Goal: Task Accomplishment & Management: Use online tool/utility

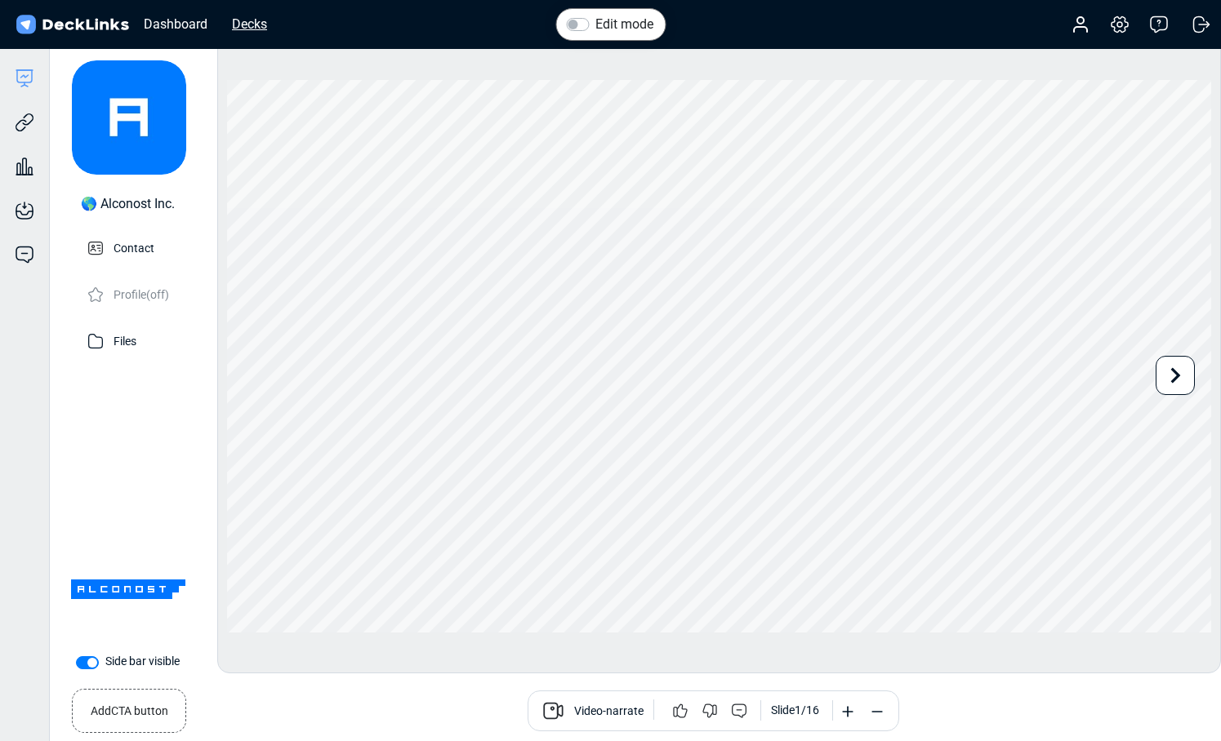
click at [252, 26] on div "Decks" at bounding box center [249, 24] width 51 height 20
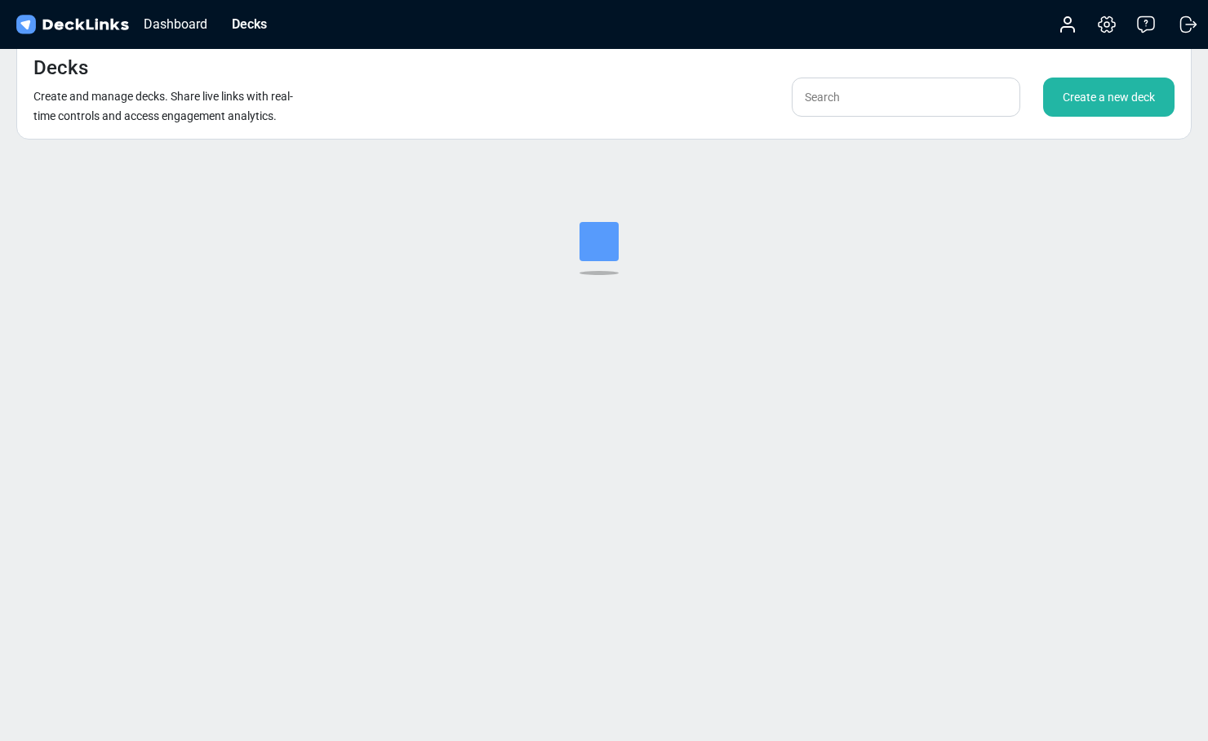
click at [1077, 102] on div "Create a new deck" at bounding box center [1109, 97] width 131 height 39
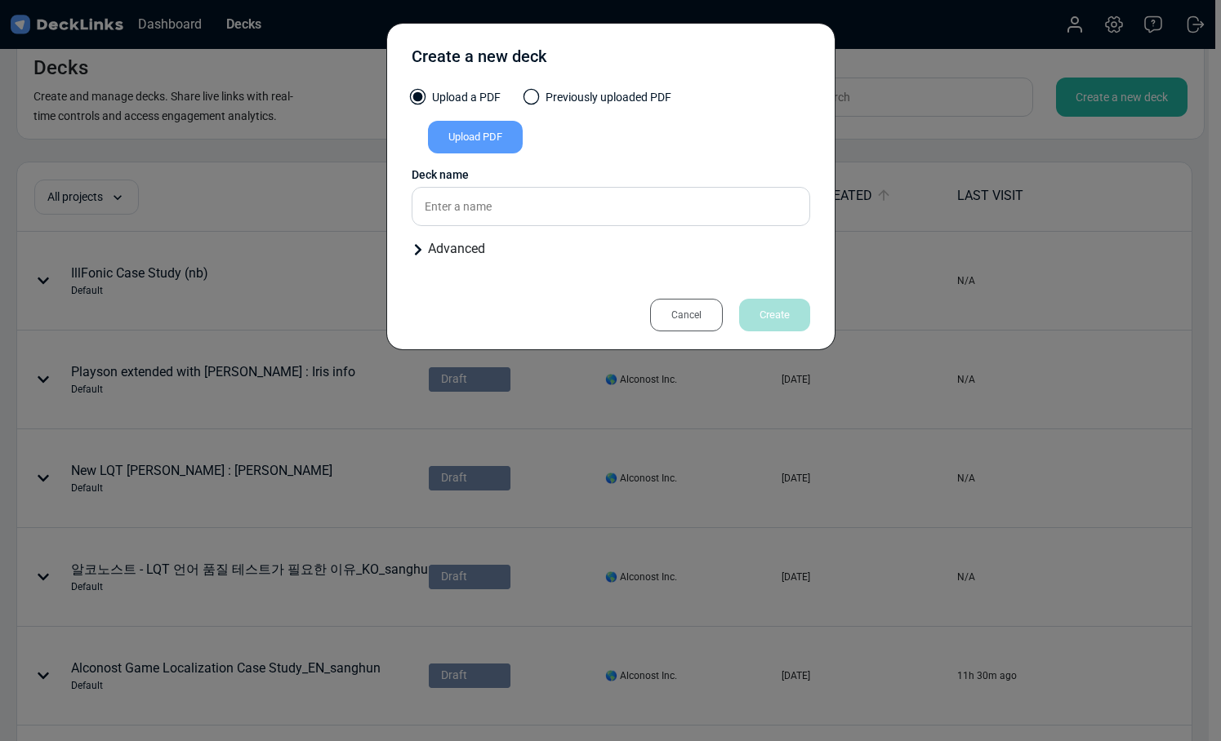
click at [483, 138] on div "Upload PDF" at bounding box center [475, 137] width 95 height 33
click at [0, 0] on input "Upload PDF" at bounding box center [0, 0] width 0 height 0
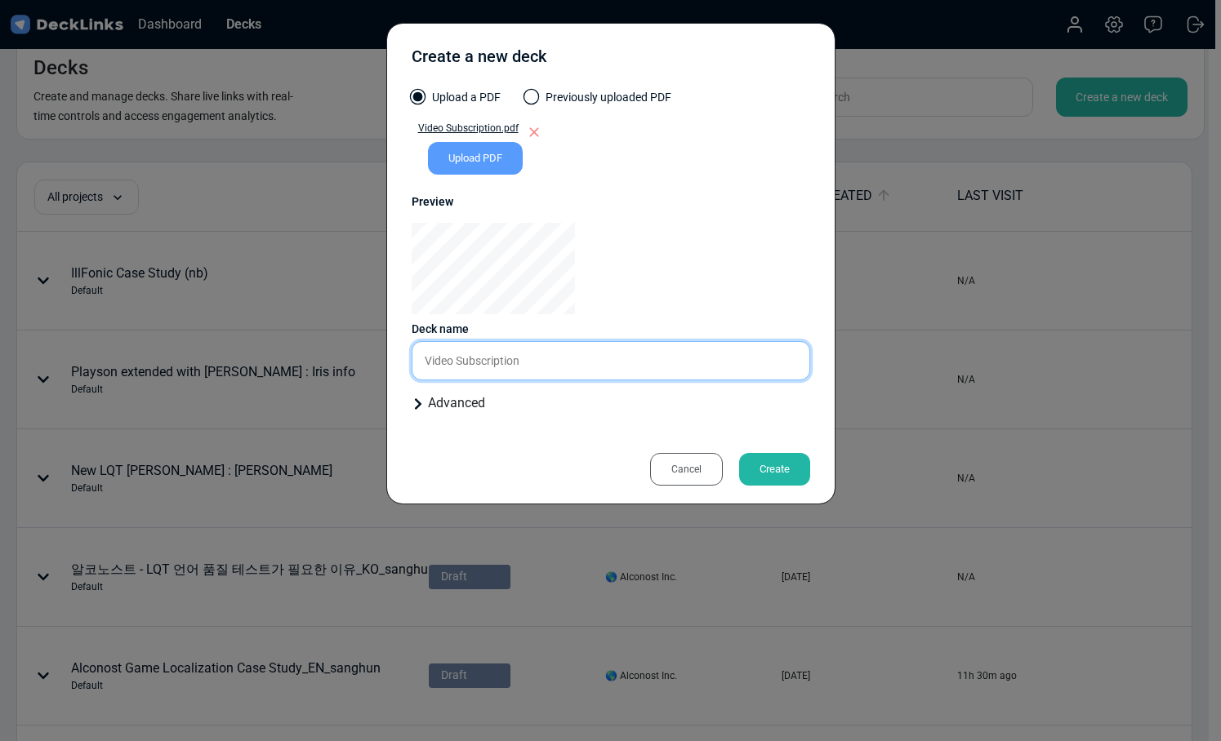
click at [701, 362] on input "Video Subscription" at bounding box center [611, 360] width 398 height 39
type input "Video Subscription (nb)"
click at [772, 466] on div "Create" at bounding box center [774, 469] width 71 height 33
